Goal: Information Seeking & Learning: Stay updated

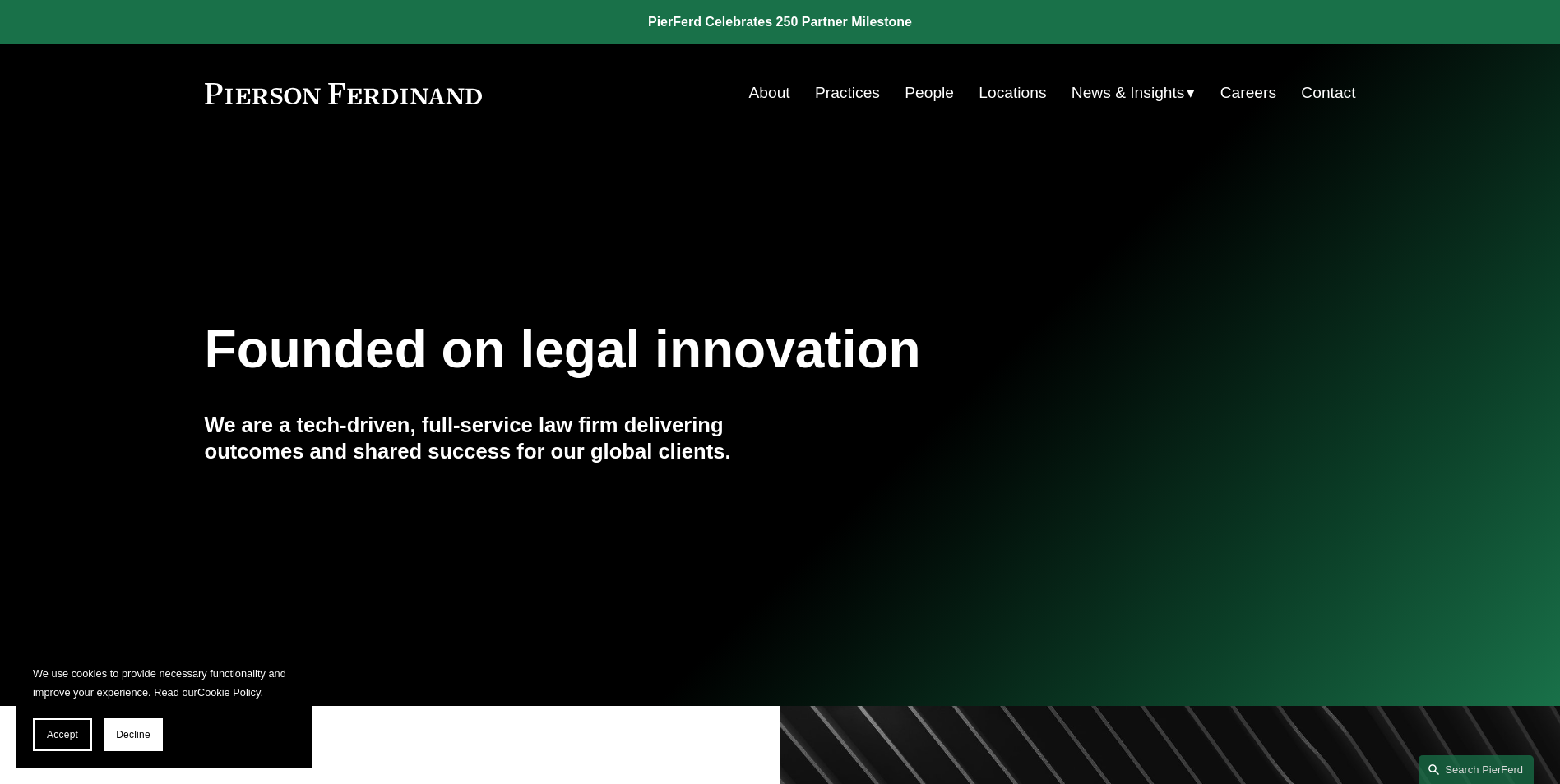
click at [758, 94] on link "About" at bounding box center [769, 93] width 41 height 32
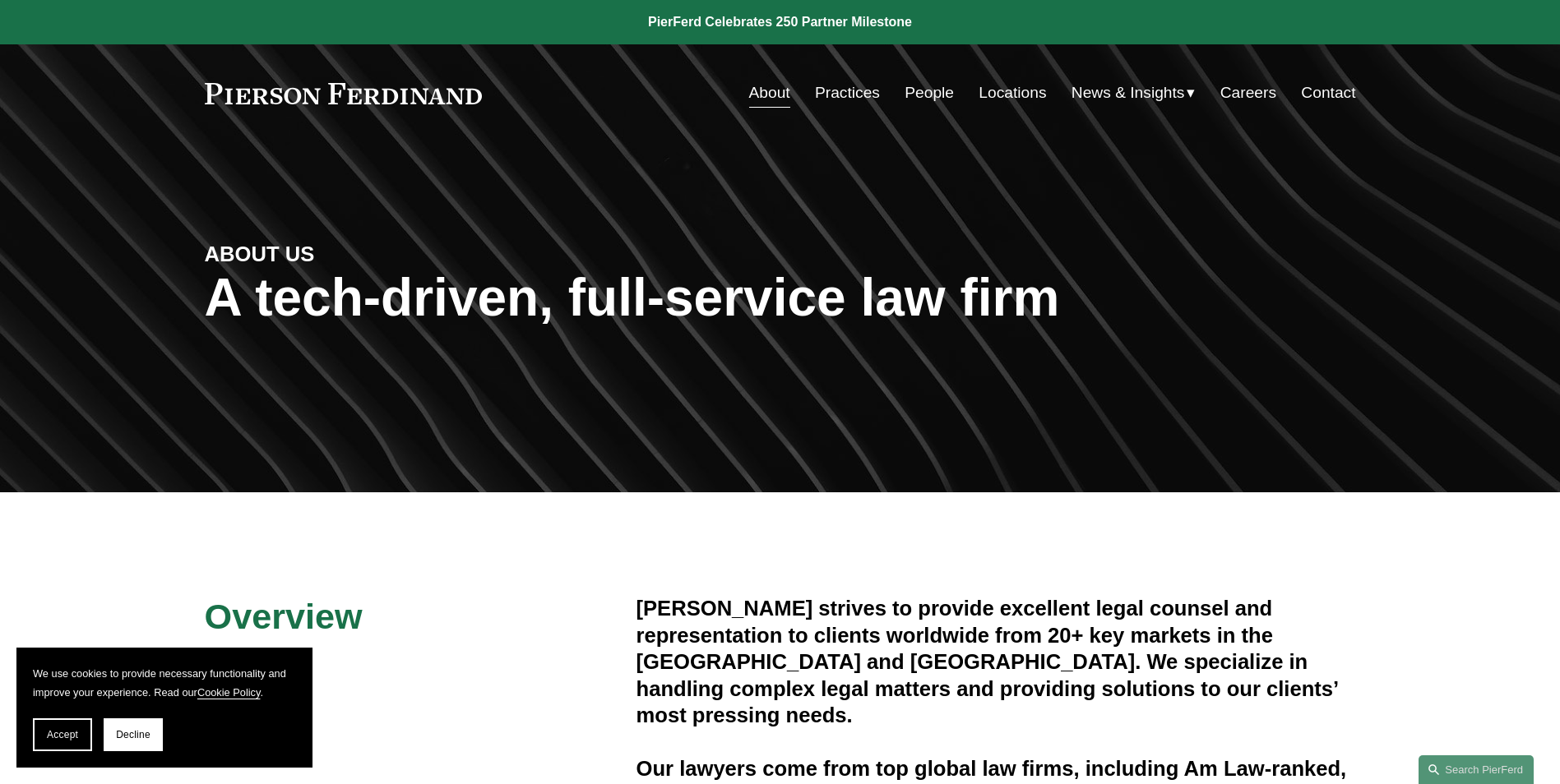
click at [1096, 89] on span "News & Insights" at bounding box center [1128, 93] width 114 height 29
click at [0, 0] on span "News" at bounding box center [0, 0] width 0 height 0
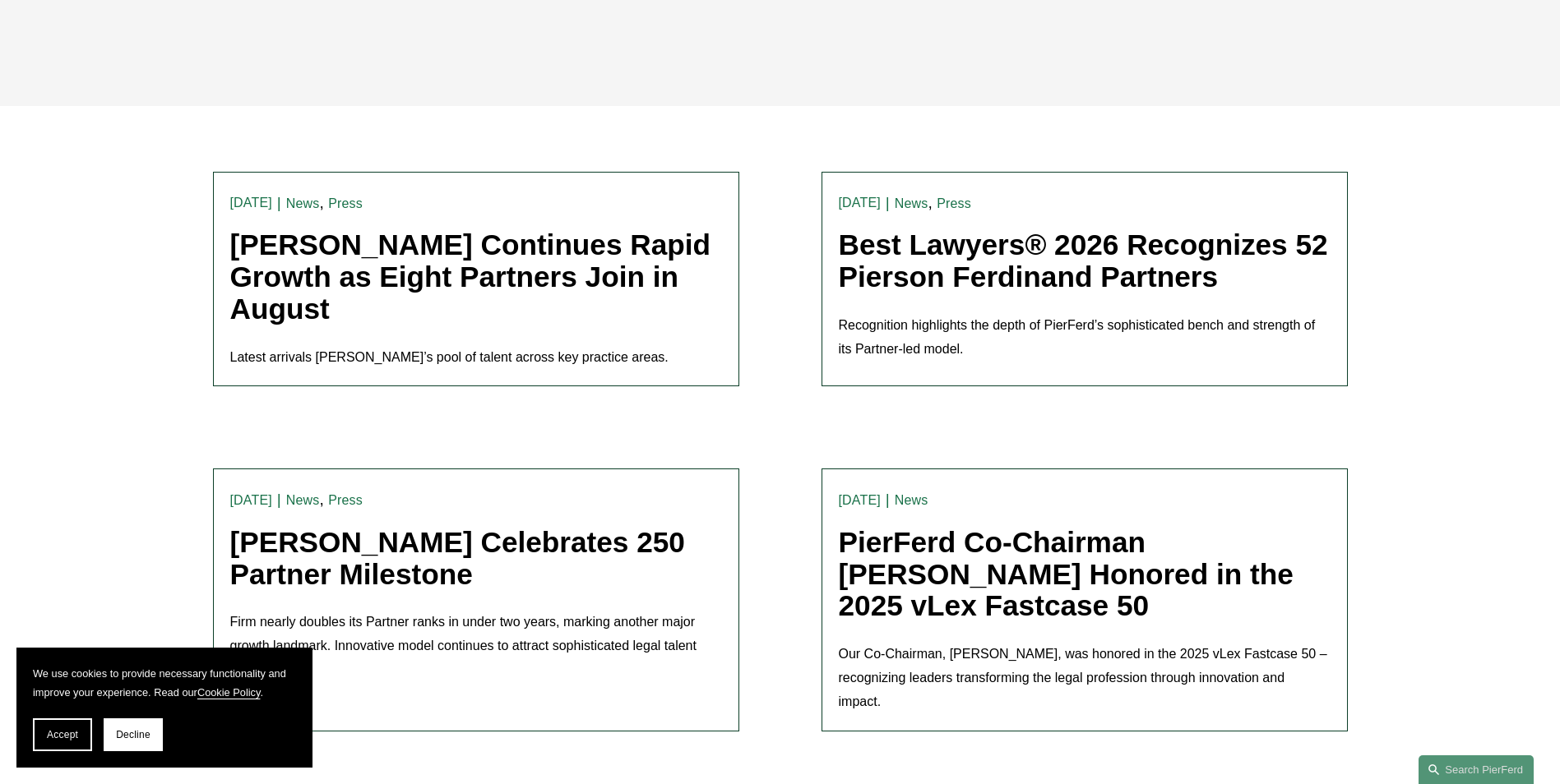
scroll to position [411, 0]
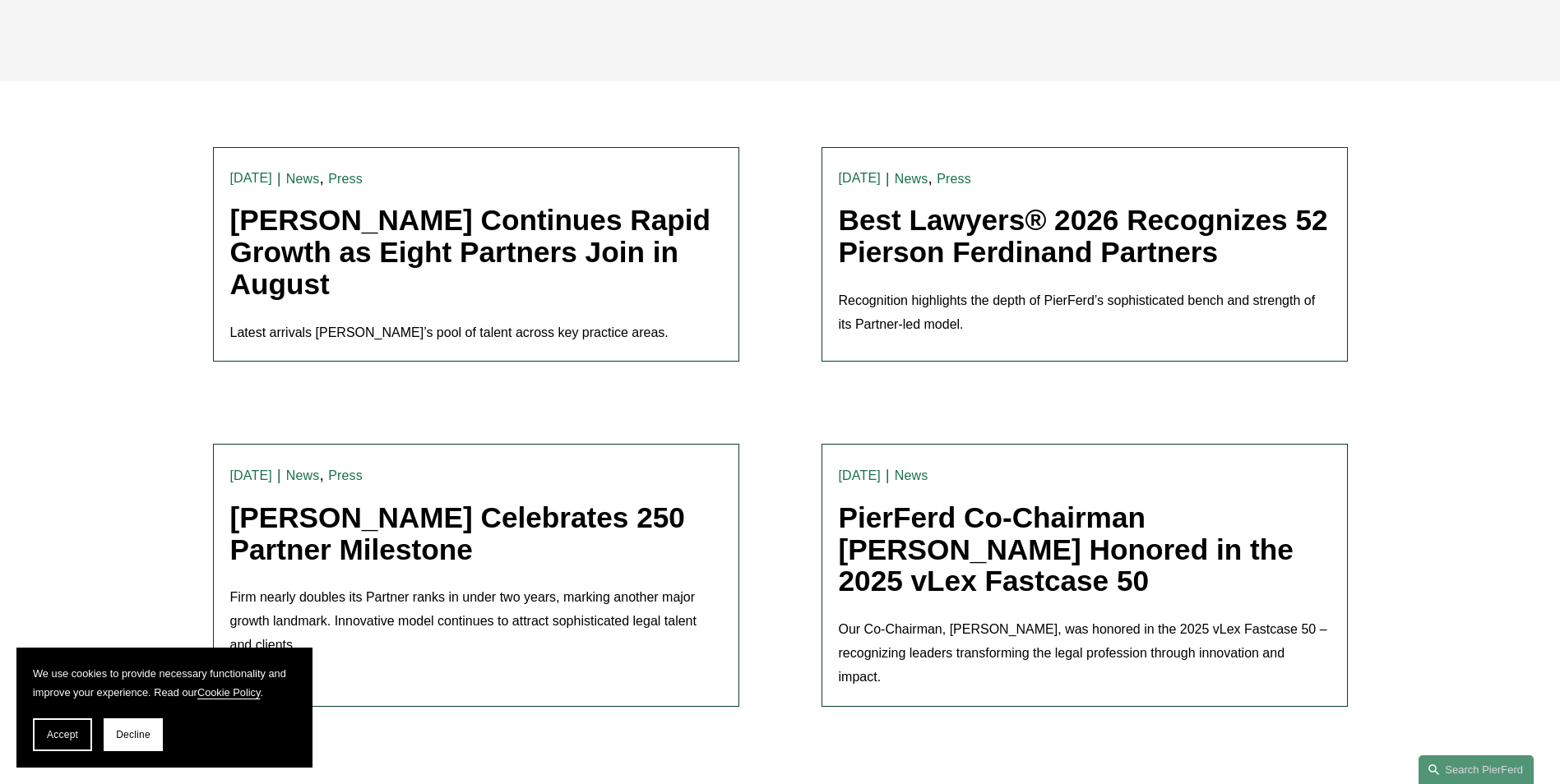
click at [533, 512] on link "Pierson Ferdinand Celebrates 250 Partner Milestone" at bounding box center [457, 533] width 454 height 64
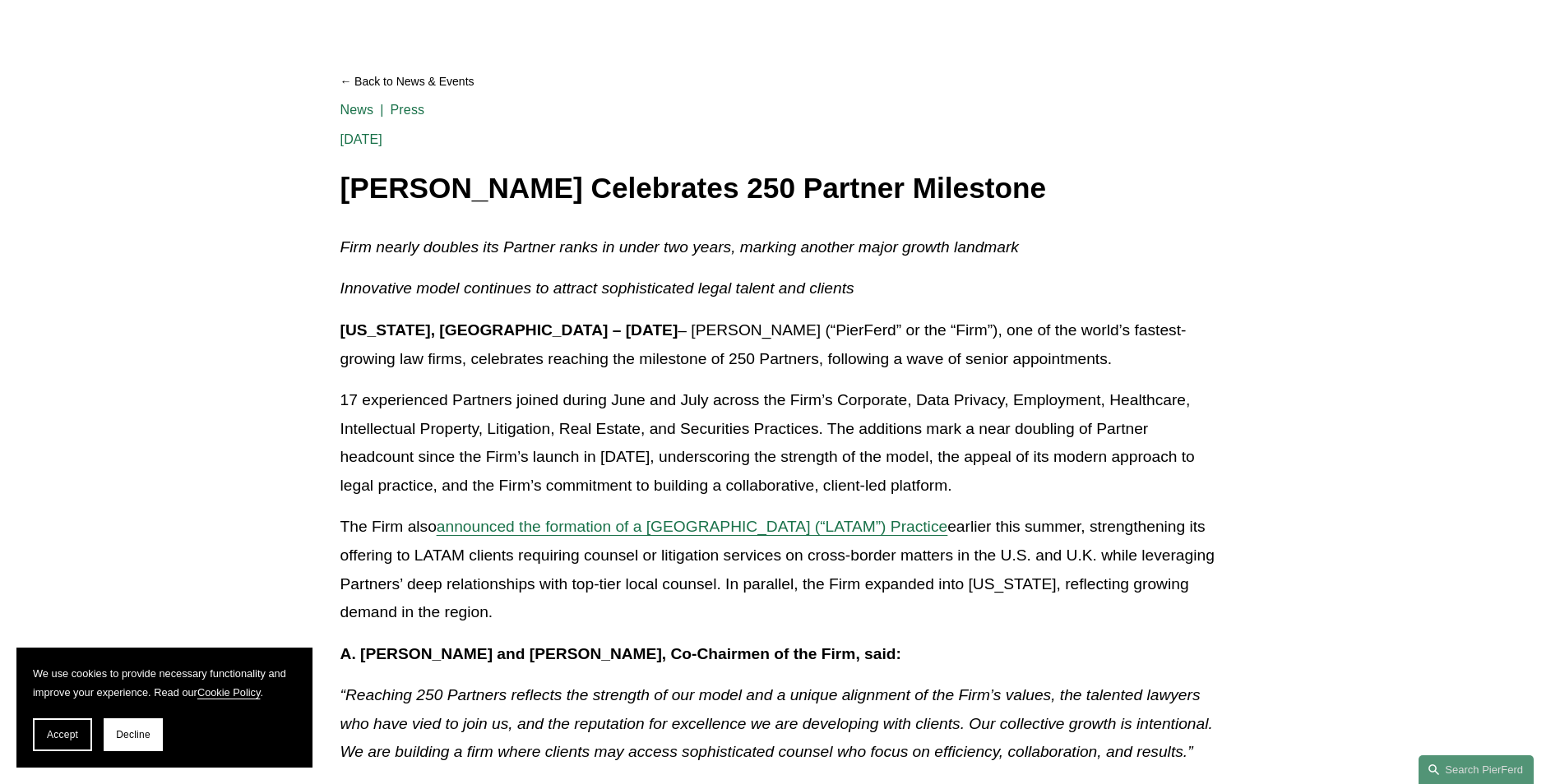
scroll to position [82, 0]
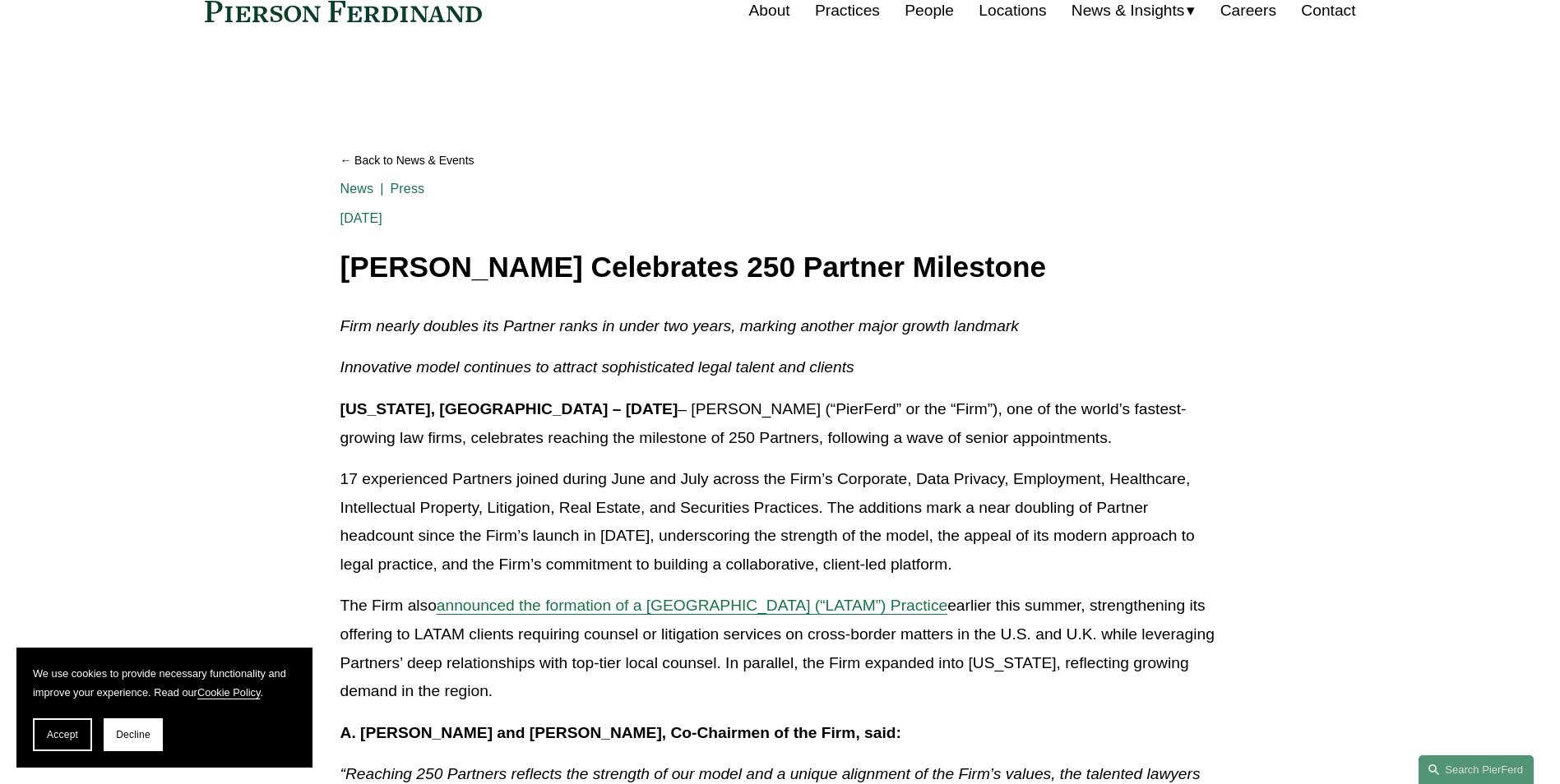
click at [630, 413] on p "[US_STATE], [GEOGRAPHIC_DATA] – [DATE] – [PERSON_NAME] (“PierFerd” or the “Firm…" at bounding box center [780, 424] width 880 height 56
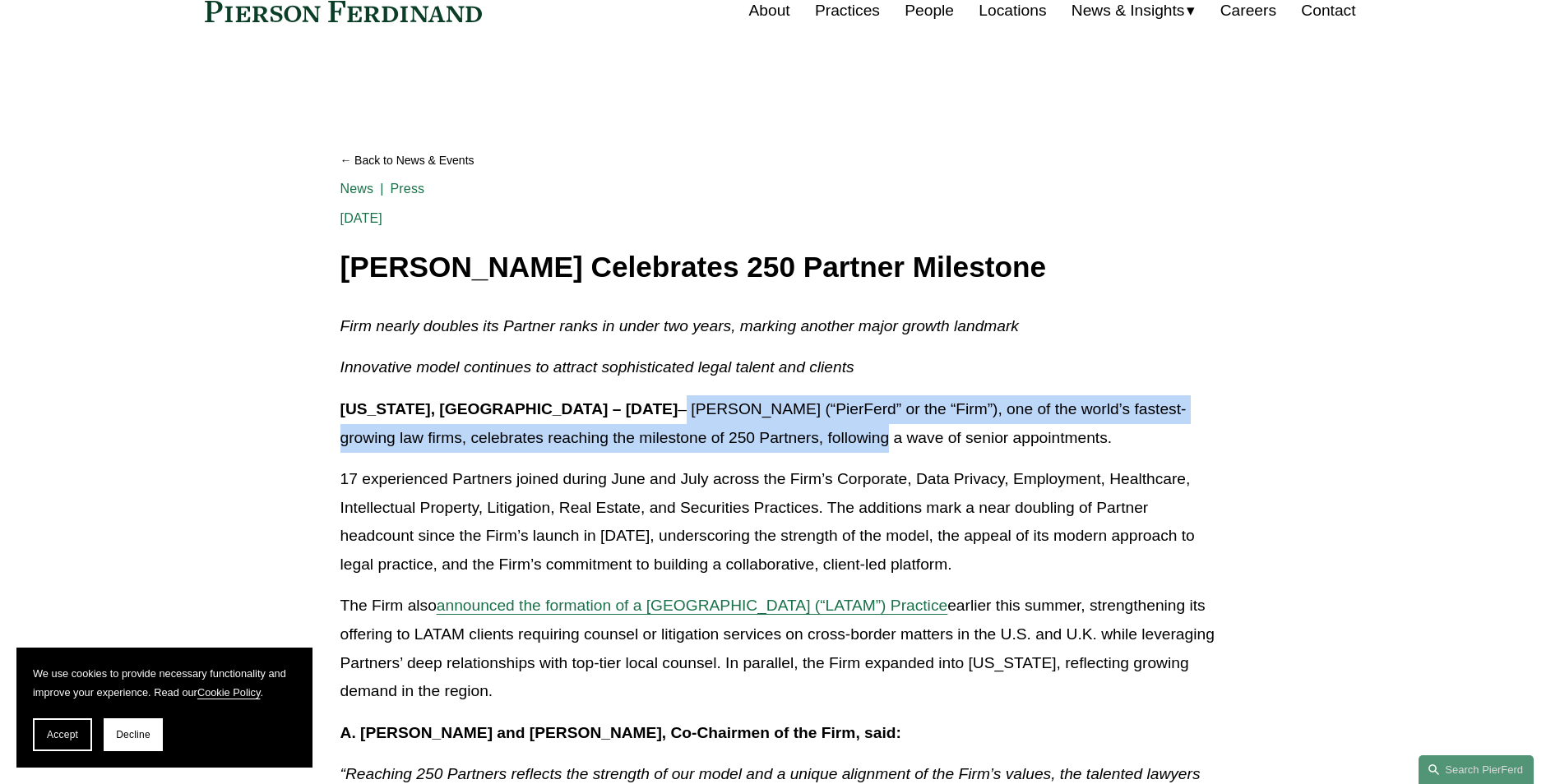
drag, startPoint x: 587, startPoint y: 406, endPoint x: 741, endPoint y: 439, distance: 157.5
click at [741, 439] on p "[US_STATE], [GEOGRAPHIC_DATA] – [DATE] – [PERSON_NAME] (“PierFerd” or the “Firm…" at bounding box center [780, 424] width 880 height 56
drag, startPoint x: 741, startPoint y: 439, endPoint x: 667, endPoint y: 416, distance: 77.5
copy p "– [PERSON_NAME] (“PierFerd” or the “Firm”), one of the world’s fastest-growing …"
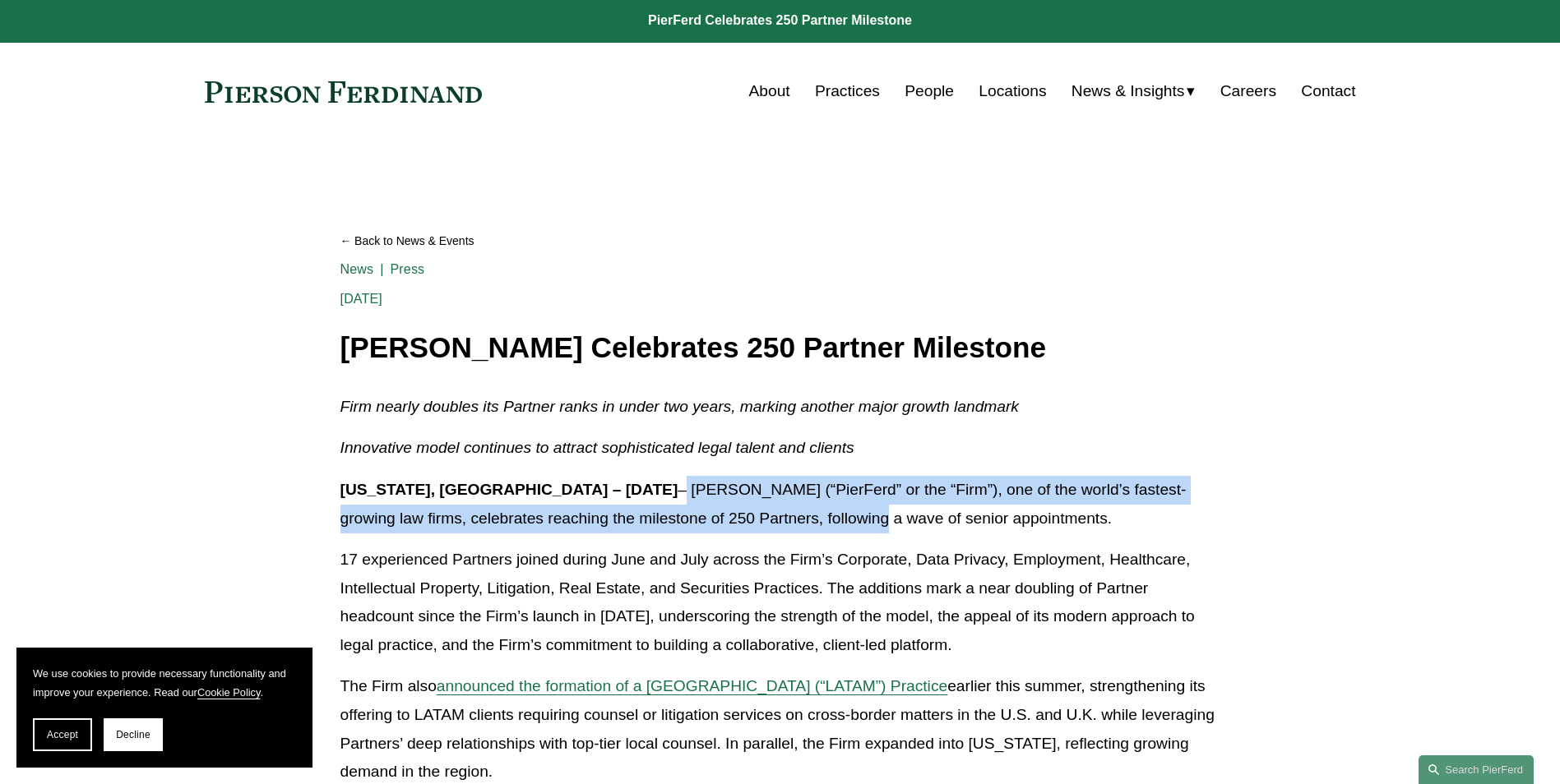
scroll to position [0, 0]
